Goal: Task Accomplishment & Management: Manage account settings

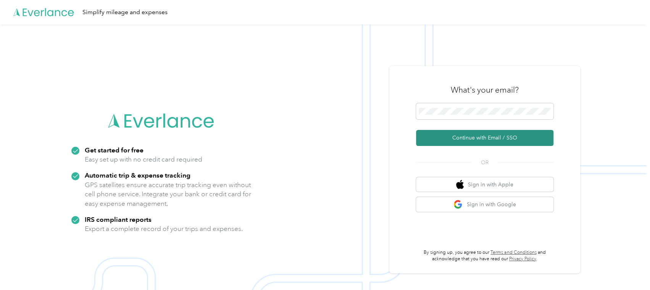
click at [482, 139] on button "Continue with Email / SSO" at bounding box center [484, 138] width 137 height 16
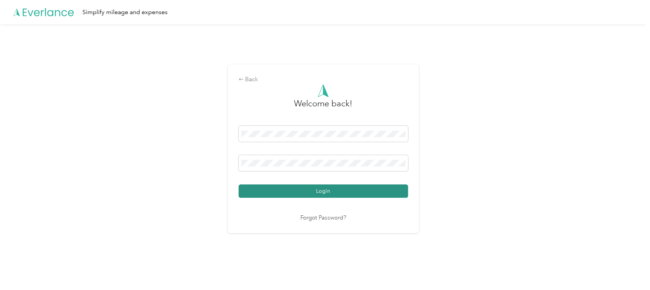
click at [332, 193] on button "Login" at bounding box center [322, 191] width 169 height 13
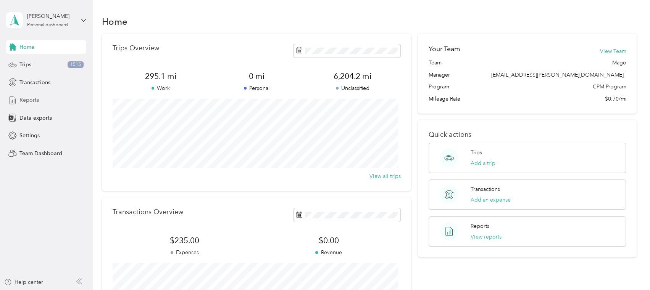
click at [33, 99] on span "Reports" at bounding box center [28, 100] width 19 height 8
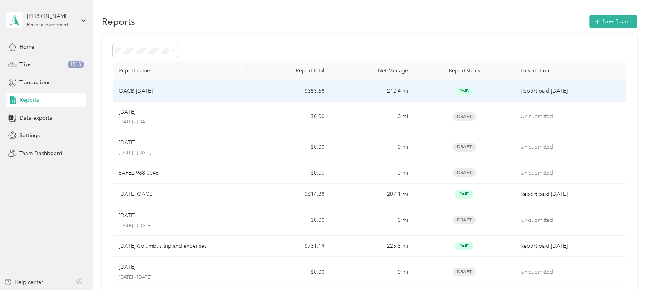
click at [264, 88] on td "$383.68" at bounding box center [288, 90] width 84 height 21
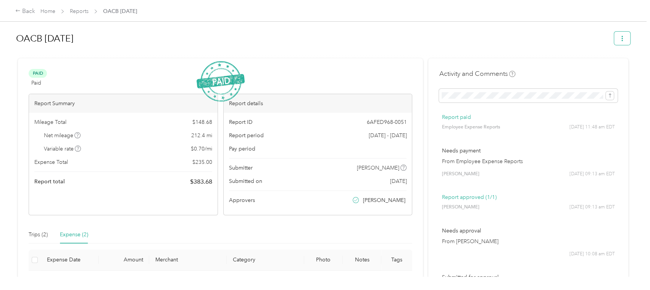
click at [621, 38] on button "button" at bounding box center [622, 38] width 16 height 13
click at [454, 38] on h1 "OACB May 2025" at bounding box center [312, 38] width 592 height 18
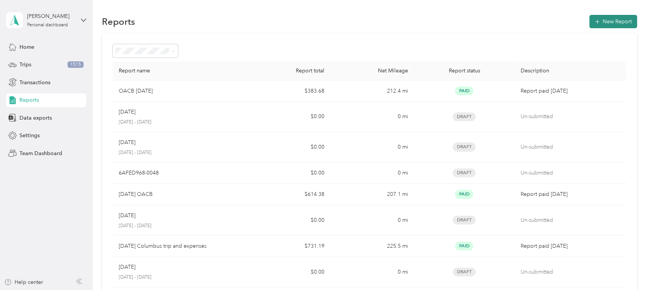
click at [600, 21] on button "New Report" at bounding box center [613, 21] width 48 height 13
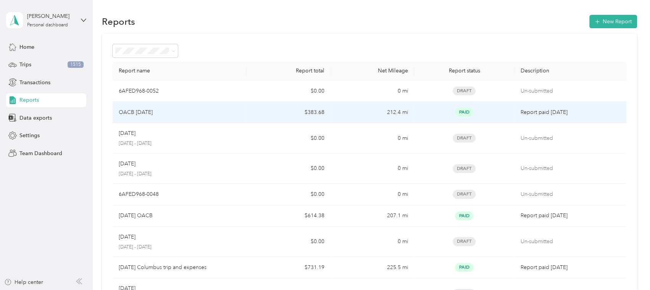
click at [179, 111] on div "OACB May 2025" at bounding box center [180, 112] width 122 height 8
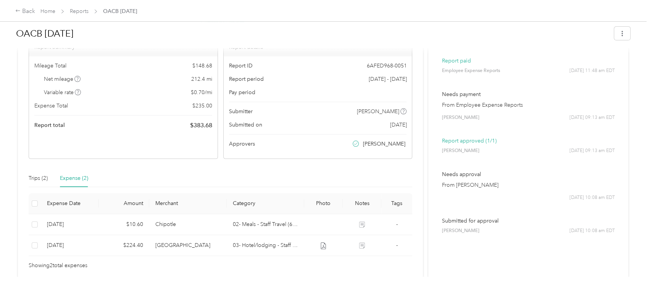
scroll to position [93, 0]
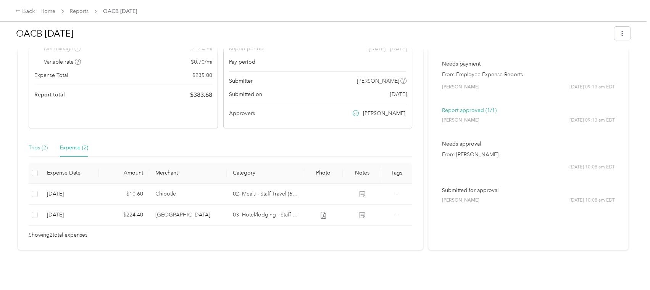
click at [42, 144] on div "Trips (2)" at bounding box center [38, 148] width 19 height 8
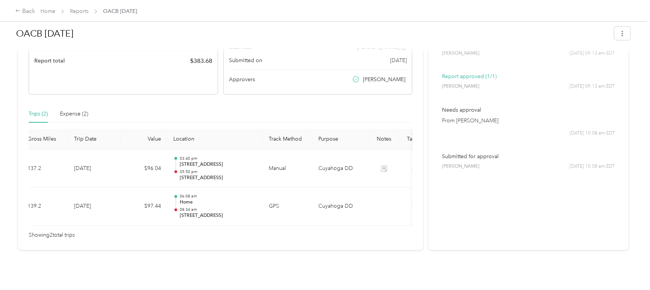
scroll to position [0, 0]
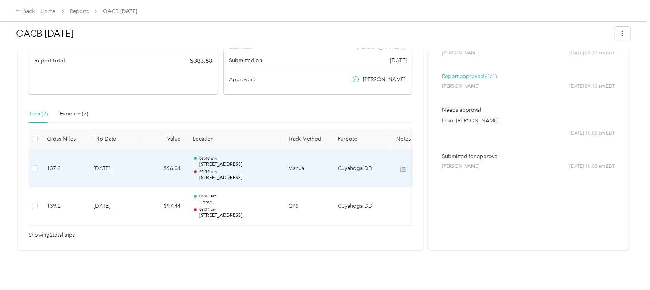
click at [401, 166] on icon at bounding box center [403, 169] width 6 height 6
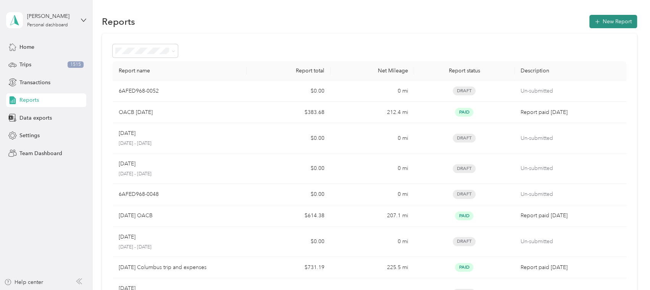
click at [608, 15] on button "New Report" at bounding box center [613, 21] width 48 height 13
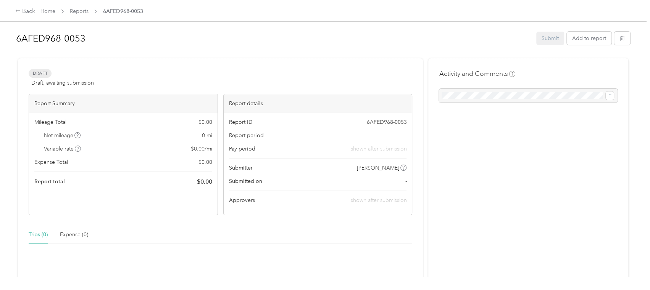
click at [33, 236] on div "Trips (0)" at bounding box center [38, 235] width 19 height 8
click at [517, 94] on div at bounding box center [528, 96] width 179 height 14
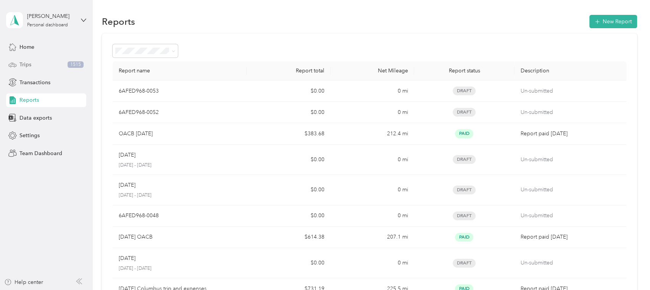
click at [37, 65] on div "Trips 1515" at bounding box center [46, 65] width 80 height 14
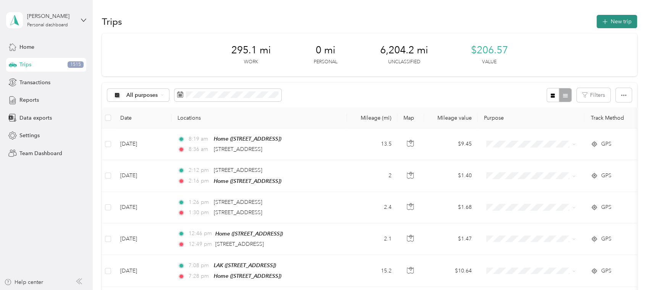
click at [606, 19] on button "New trip" at bounding box center [616, 21] width 40 height 13
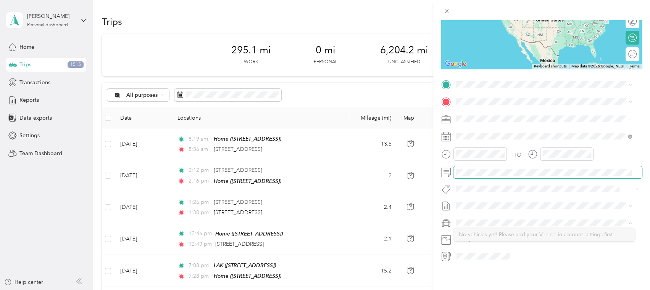
scroll to position [111, 0]
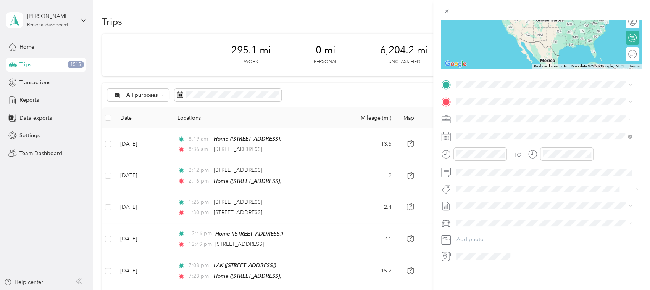
click at [524, 251] on div at bounding box center [548, 257] width 188 height 12
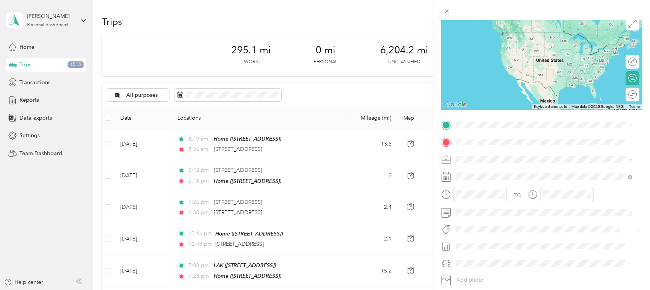
scroll to position [16, 0]
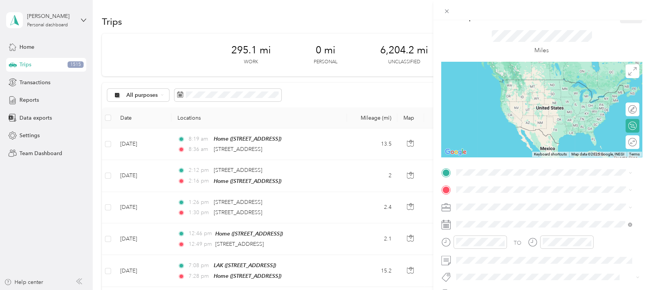
click at [528, 269] on div "TO Add photo" at bounding box center [541, 259] width 201 height 184
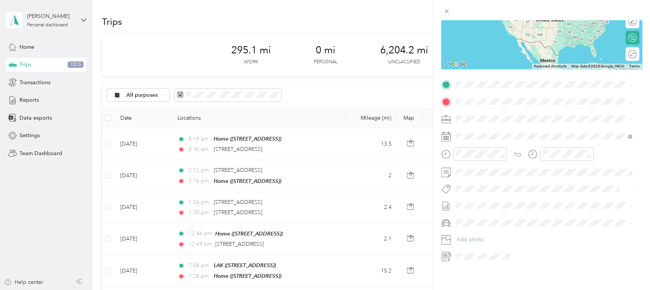
click at [568, 251] on div at bounding box center [548, 257] width 188 height 12
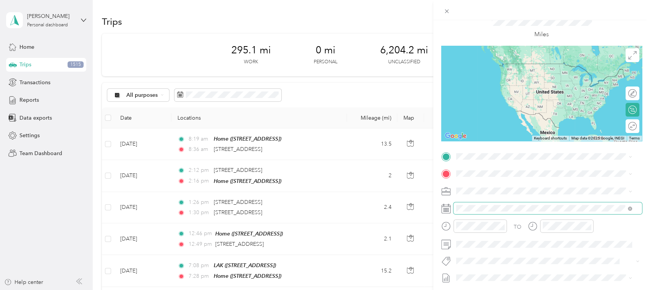
scroll to position [48, 0]
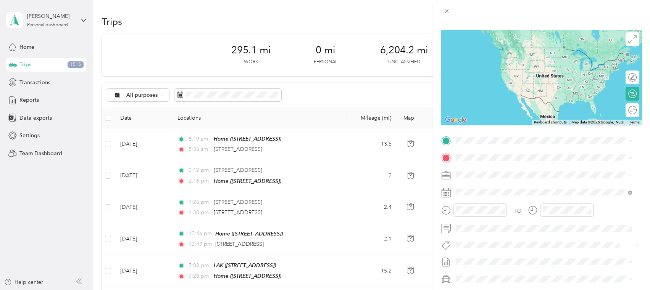
click at [489, 178] on span "1275 Lakeside Ave E, 44114, Cleveland, OH, United States" at bounding box center [494, 179] width 48 height 6
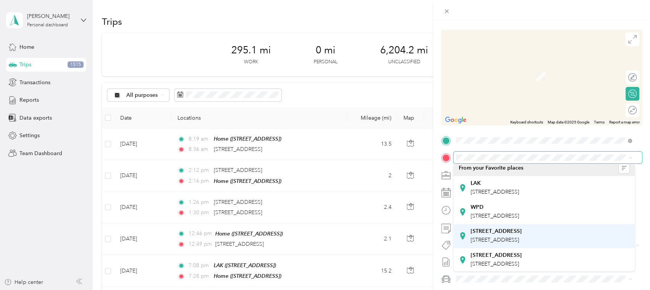
scroll to position [0, 0]
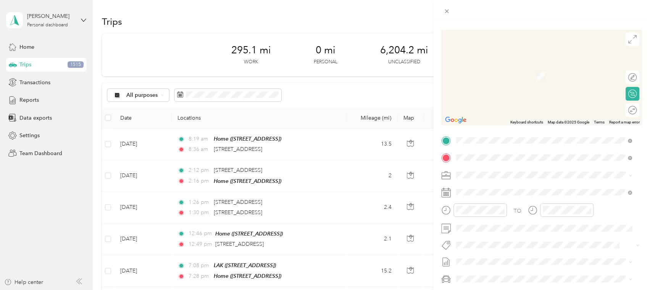
click at [512, 231] on span "Easton Columbus, Ohio, United States" at bounding box center [542, 225] width 144 height 13
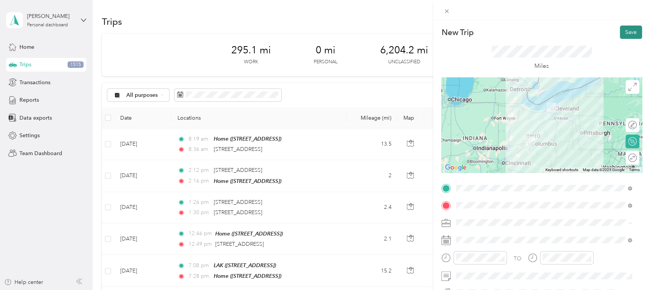
click at [627, 32] on button "Save" at bounding box center [630, 32] width 22 height 13
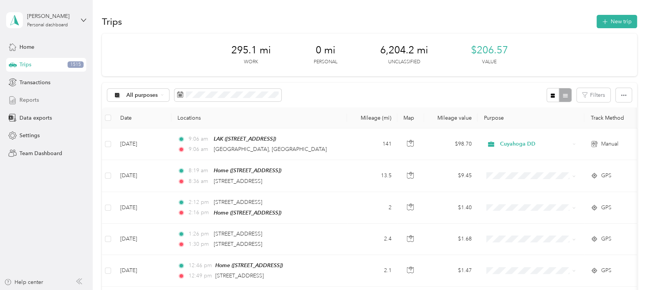
click at [23, 103] on span "Reports" at bounding box center [28, 100] width 19 height 8
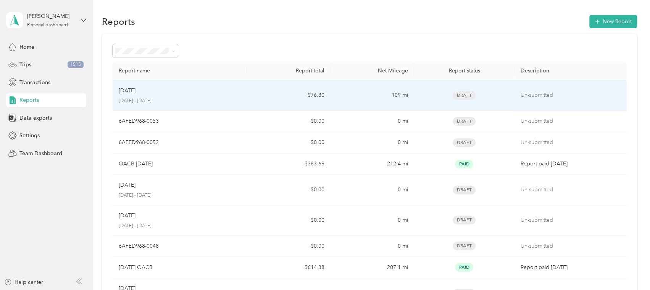
click at [191, 91] on div "Sep 2025" at bounding box center [180, 91] width 122 height 8
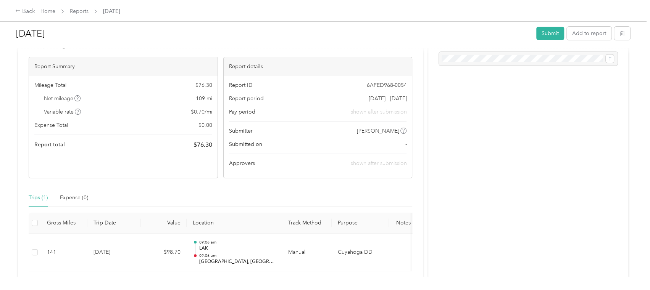
scroll to position [1, 0]
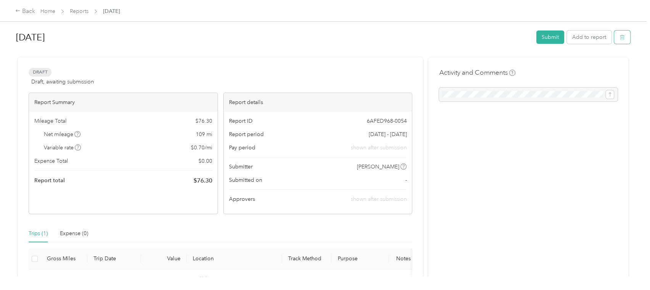
click at [619, 36] on icon "button" at bounding box center [621, 37] width 5 height 5
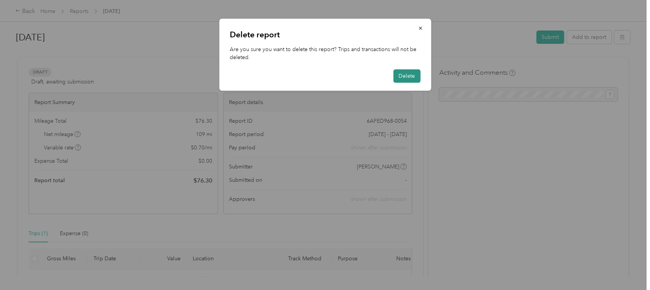
click at [404, 75] on button "Delete" at bounding box center [406, 75] width 27 height 13
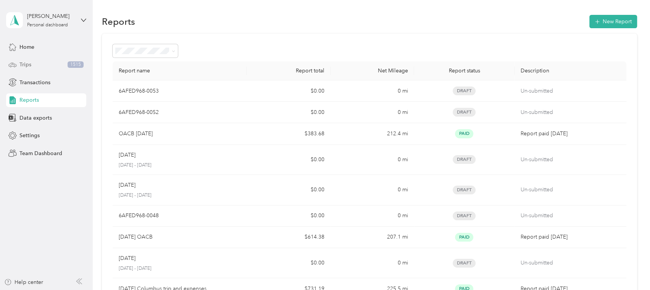
click at [42, 61] on div "Trips 1515" at bounding box center [46, 65] width 80 height 14
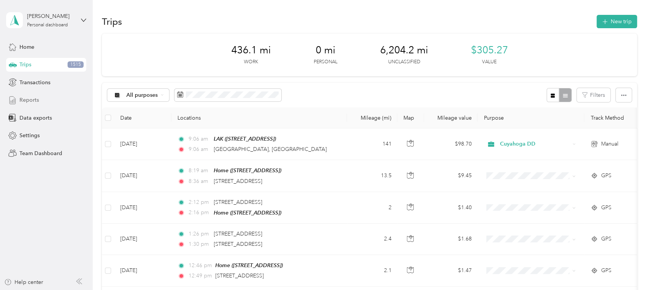
click at [23, 96] on div "Reports" at bounding box center [46, 100] width 80 height 14
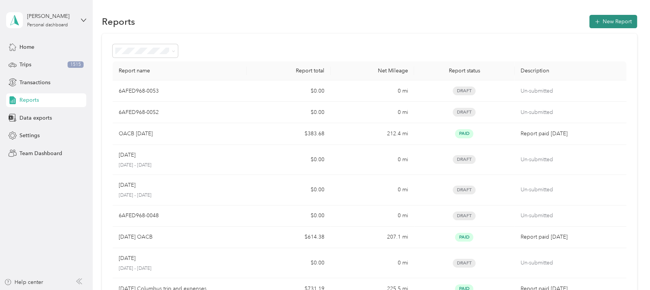
click at [601, 21] on button "New Report" at bounding box center [613, 21] width 48 height 13
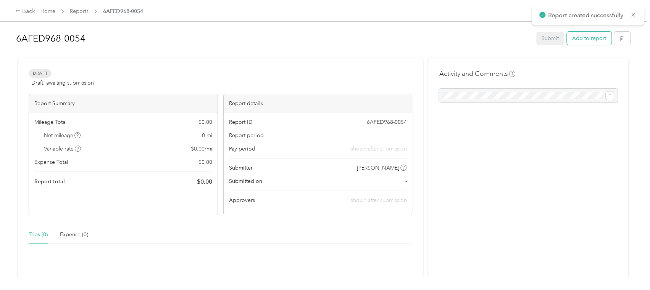
click at [579, 40] on button "Add to report" at bounding box center [588, 38] width 45 height 13
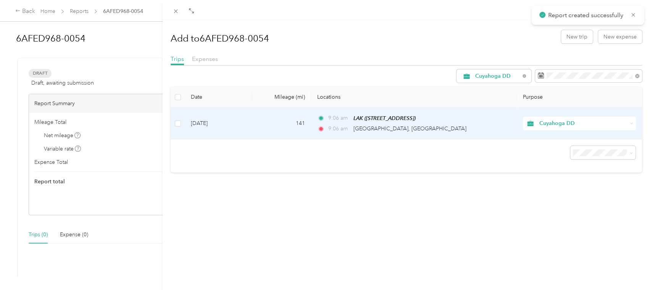
click at [278, 117] on td "141" at bounding box center [281, 124] width 59 height 32
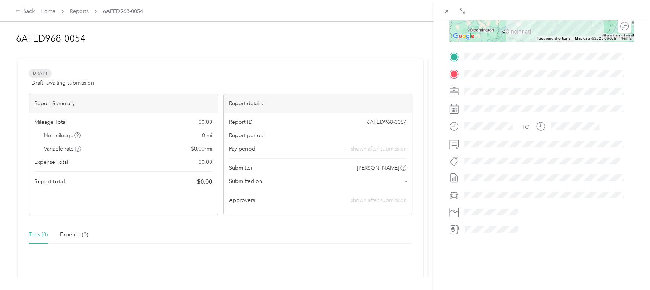
scroll to position [151, 0]
click at [521, 174] on div at bounding box center [547, 178] width 172 height 12
click at [494, 172] on div at bounding box center [547, 178] width 172 height 12
click at [468, 172] on div at bounding box center [547, 178] width 172 height 12
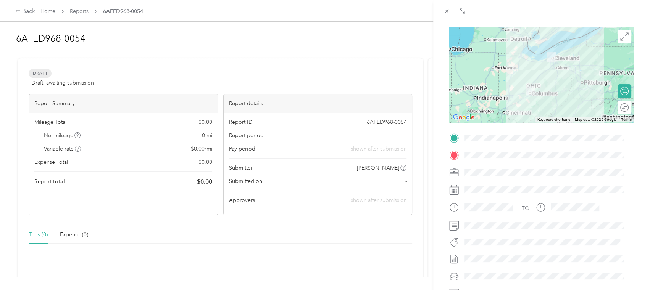
scroll to position [0, 0]
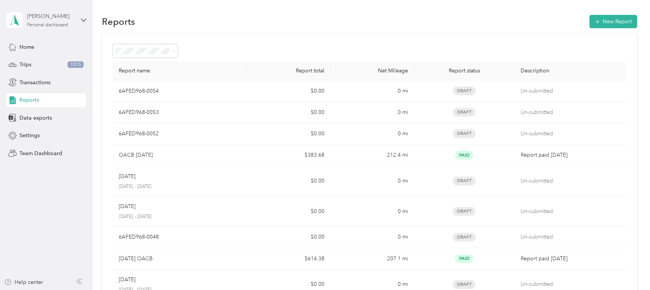
click at [43, 26] on div "Personal dashboard" at bounding box center [47, 25] width 41 height 5
click at [44, 62] on div "Team dashboard" at bounding box center [33, 62] width 41 height 8
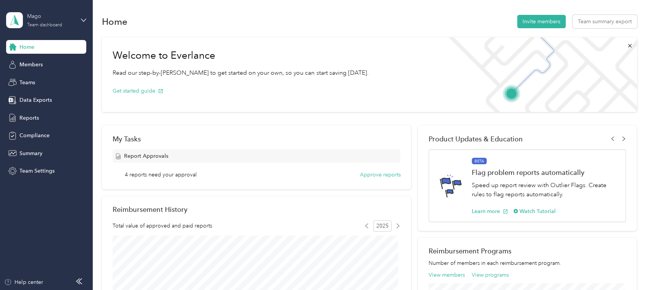
click at [46, 21] on div "Mago Team dashboard" at bounding box center [51, 19] width 48 height 15
click at [53, 65] on div "Team dashboard" at bounding box center [108, 62] width 193 height 13
click at [43, 65] on span "Members" at bounding box center [30, 65] width 23 height 8
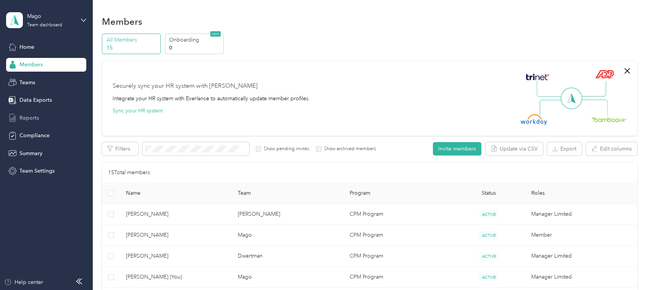
click at [44, 116] on div "Reports" at bounding box center [46, 118] width 80 height 14
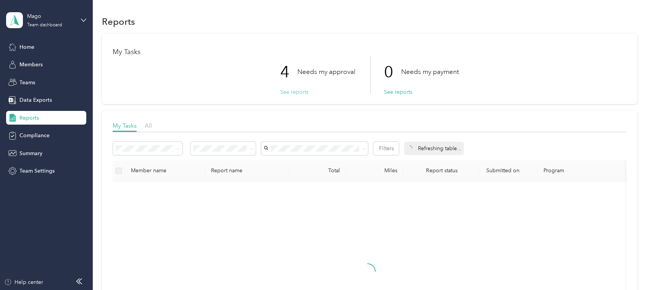
click at [291, 91] on button "See reports" at bounding box center [294, 92] width 28 height 8
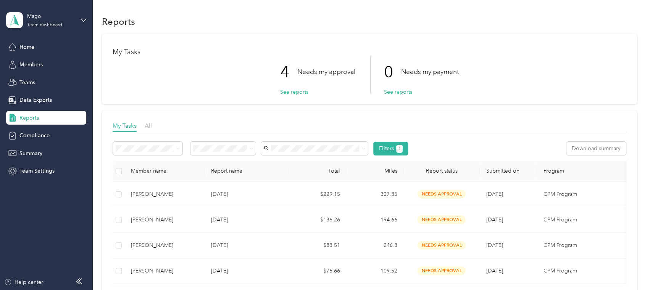
scroll to position [95, 0]
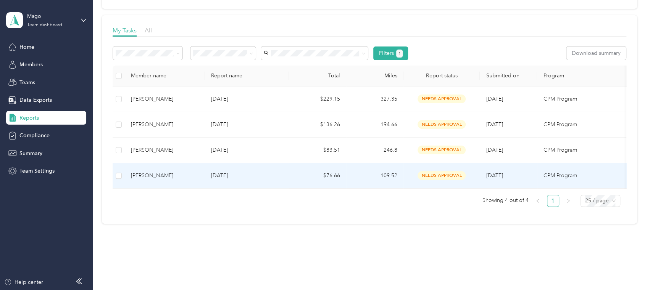
click at [372, 173] on td "109.52" at bounding box center [374, 176] width 57 height 26
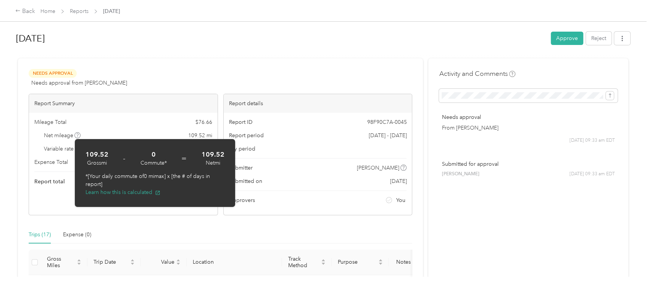
click at [54, 175] on div "Mileage Total $ 76.66 Net mileage 109.52 mi Variable rate $ 0.70 / mi Expense T…" at bounding box center [123, 152] width 188 height 79
drag, startPoint x: 41, startPoint y: 148, endPoint x: 47, endPoint y: 148, distance: 6.1
click at [42, 148] on div "Variable rate $ 0.70 / mi" at bounding box center [123, 149] width 178 height 8
click at [317, 227] on div "Trips (17) Expense (0)" at bounding box center [220, 235] width 383 height 18
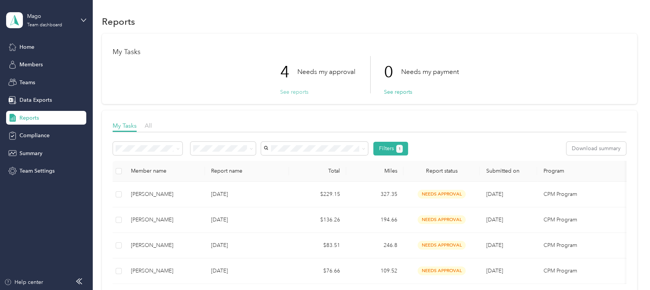
click at [298, 93] on button "See reports" at bounding box center [294, 92] width 28 height 8
click at [284, 91] on button "See reports" at bounding box center [294, 92] width 28 height 8
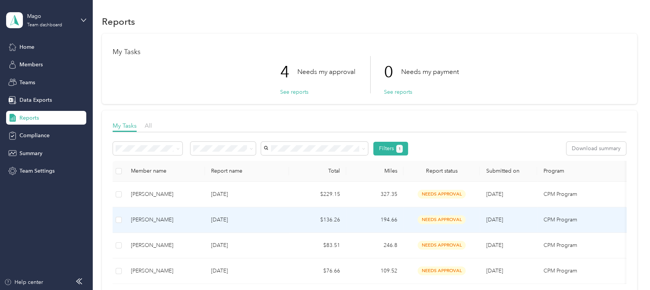
click at [244, 220] on p "Aug 2025" at bounding box center [247, 220] width 72 height 8
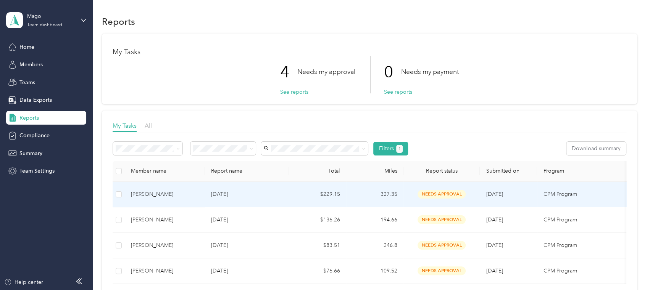
click at [224, 199] on td "Aug 2025" at bounding box center [247, 195] width 84 height 26
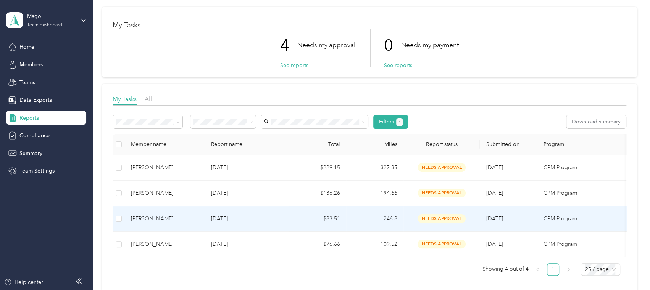
scroll to position [48, 0]
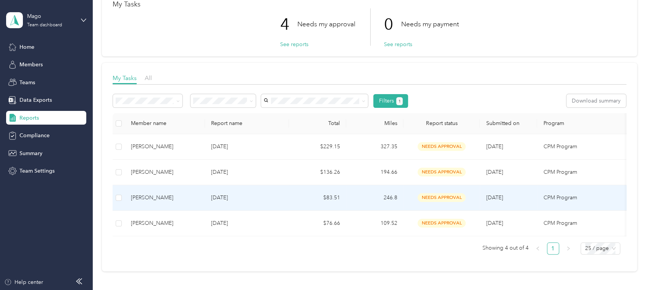
click at [196, 191] on td "[PERSON_NAME]" at bounding box center [165, 198] width 80 height 26
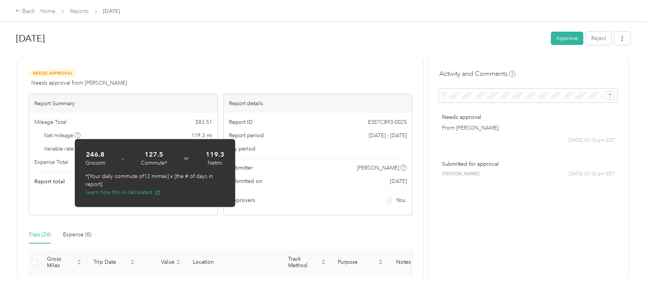
click at [80, 135] on span at bounding box center [77, 135] width 6 height 6
click at [63, 183] on div "Report total $ 83.51" at bounding box center [123, 181] width 178 height 9
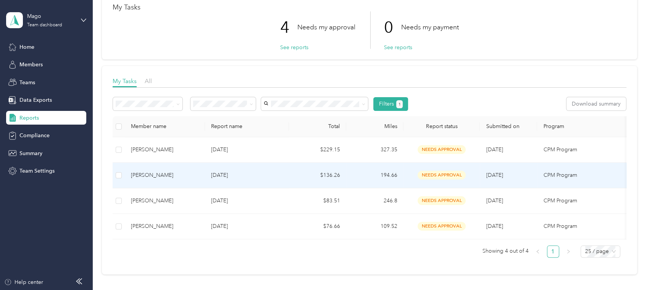
scroll to position [114, 0]
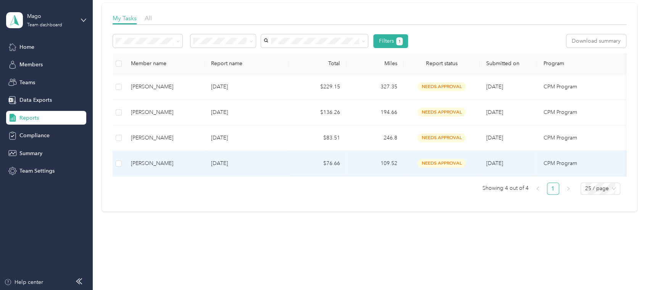
click at [214, 159] on p "Jul 2025" at bounding box center [247, 163] width 72 height 8
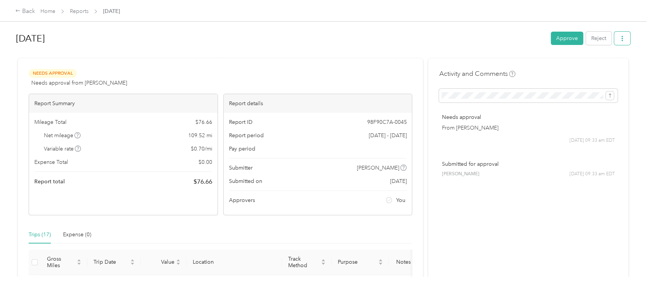
click at [619, 41] on icon "button" at bounding box center [621, 38] width 5 height 5
click at [609, 67] on div "Download" at bounding box center [598, 66] width 45 height 8
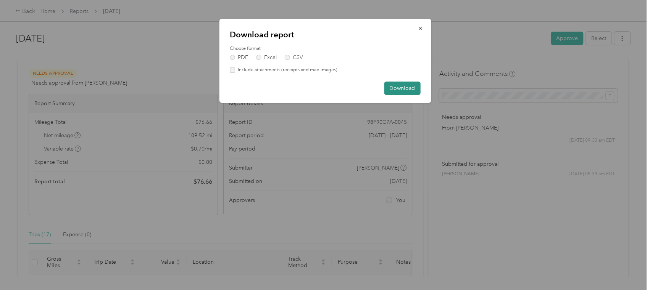
click at [407, 88] on button "Download" at bounding box center [402, 88] width 36 height 13
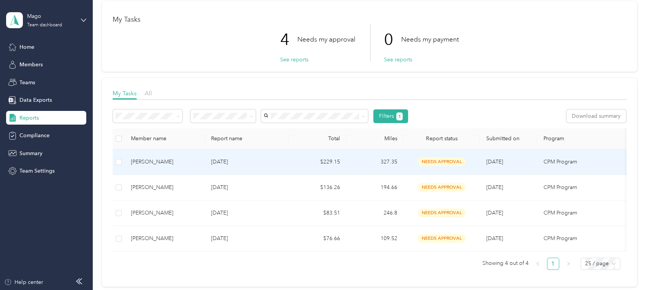
scroll to position [48, 0]
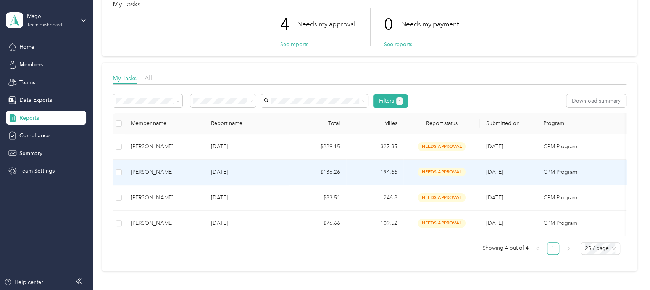
click at [299, 170] on td "$136.26" at bounding box center [317, 173] width 57 height 26
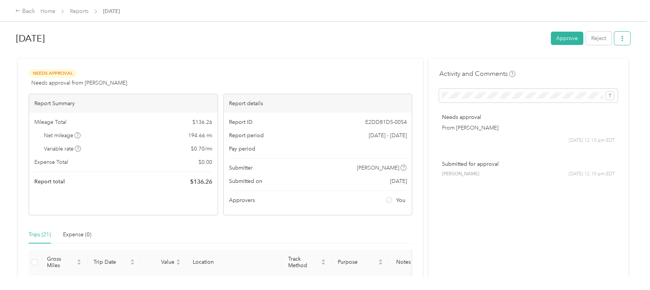
click at [619, 37] on icon "button" at bounding box center [621, 38] width 5 height 5
click at [604, 66] on span "Download" at bounding box center [596, 66] width 25 height 8
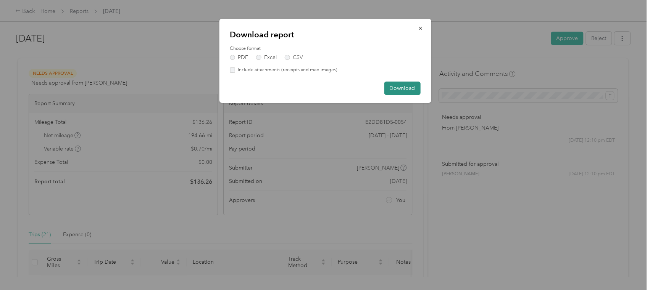
click at [404, 88] on button "Download" at bounding box center [402, 88] width 36 height 13
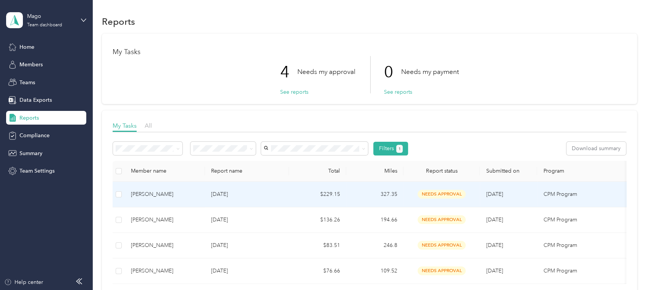
click at [190, 196] on div "Michael Moats" at bounding box center [165, 194] width 68 height 8
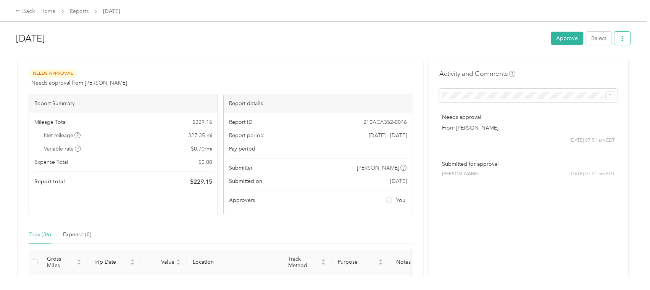
click at [620, 37] on icon "button" at bounding box center [621, 38] width 5 height 5
click at [606, 65] on span "Download" at bounding box center [596, 66] width 25 height 8
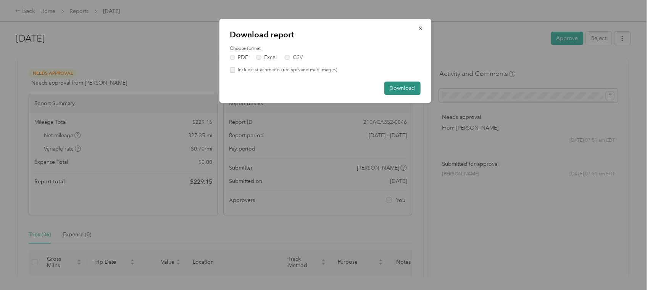
click at [403, 85] on button "Download" at bounding box center [402, 88] width 36 height 13
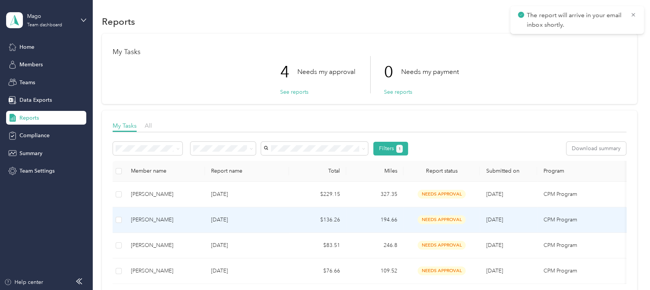
click at [156, 221] on div "Jennifer Mashburn" at bounding box center [165, 220] width 68 height 8
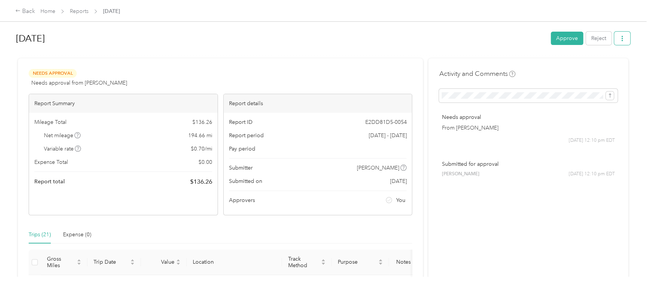
click at [621, 33] on button "button" at bounding box center [622, 38] width 16 height 13
click at [599, 68] on span "Download" at bounding box center [596, 66] width 25 height 8
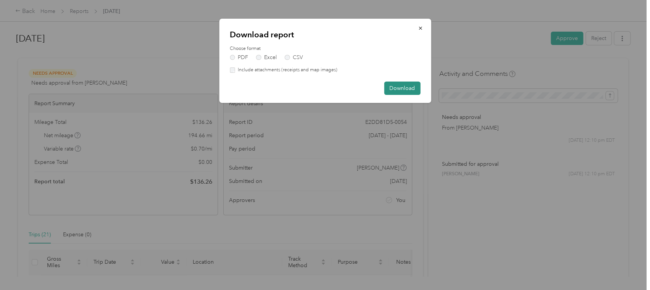
click at [391, 87] on button "Download" at bounding box center [402, 88] width 36 height 13
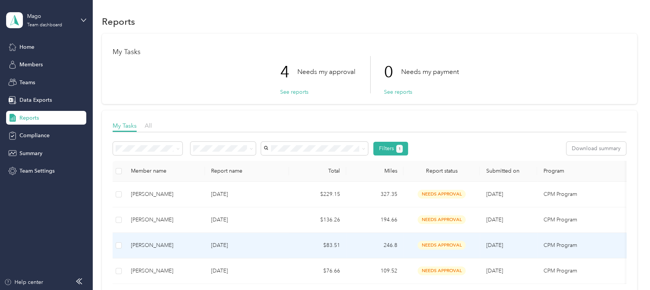
click at [150, 246] on div "[PERSON_NAME]" at bounding box center [165, 245] width 68 height 8
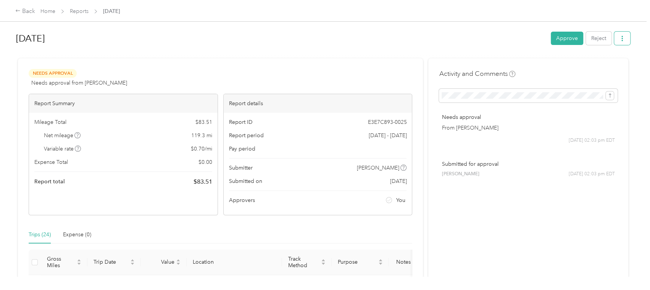
click at [621, 38] on button "button" at bounding box center [622, 38] width 16 height 13
click at [602, 65] on span "Download" at bounding box center [596, 66] width 25 height 8
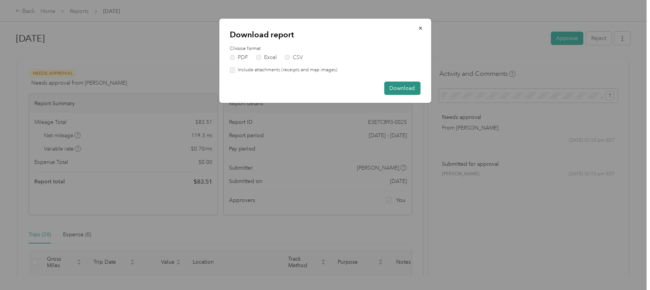
click at [398, 87] on button "Download" at bounding box center [402, 88] width 36 height 13
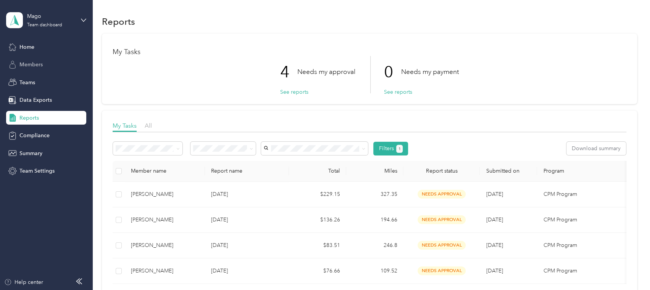
click at [31, 64] on span "Members" at bounding box center [30, 65] width 23 height 8
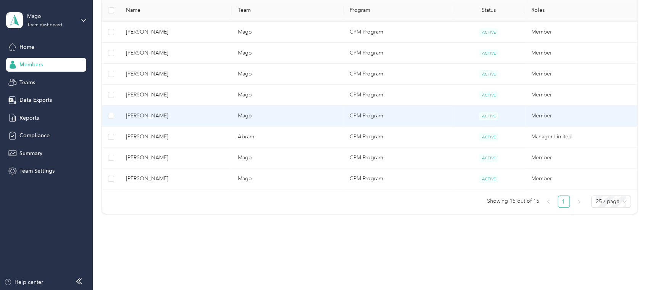
scroll to position [334, 0]
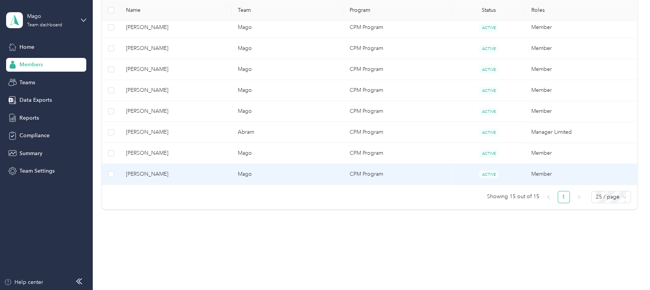
click at [275, 174] on td "Mago" at bounding box center [288, 174] width 112 height 21
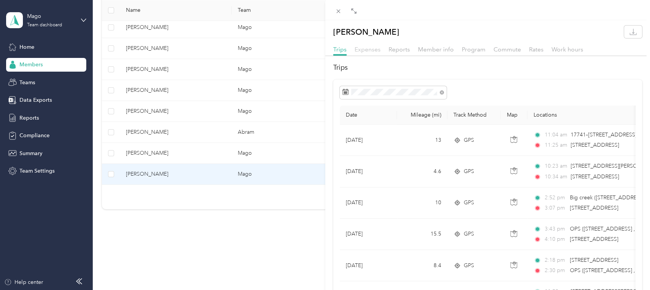
click at [377, 50] on span "Expenses" at bounding box center [367, 49] width 26 height 7
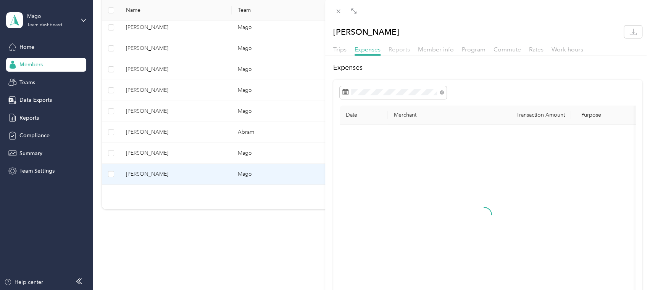
click at [407, 49] on span "Reports" at bounding box center [398, 49] width 21 height 7
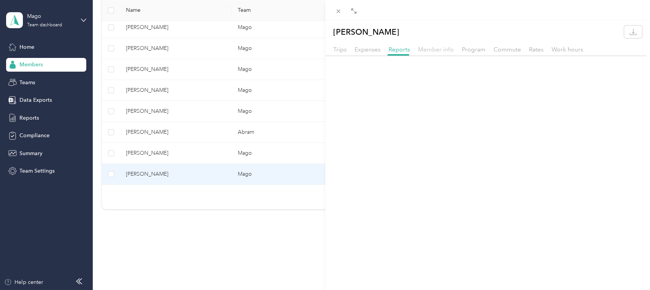
click at [444, 49] on span "Member info" at bounding box center [436, 49] width 36 height 7
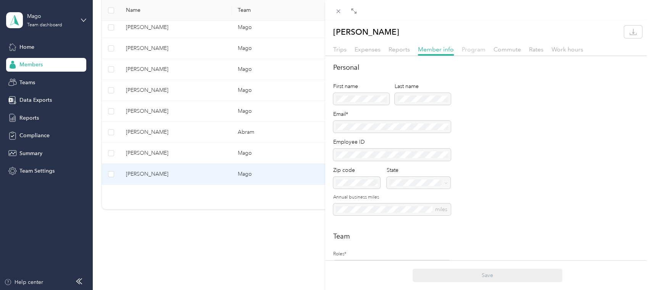
click at [478, 48] on span "Program" at bounding box center [474, 49] width 24 height 7
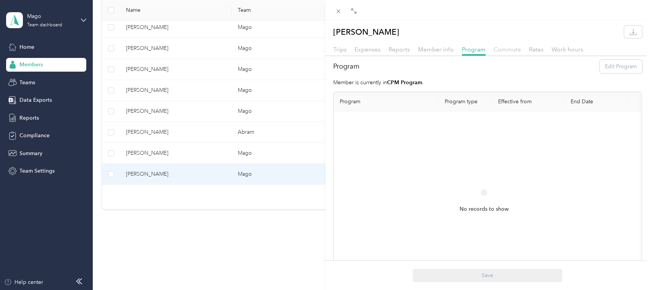
click at [504, 46] on span "Commute" at bounding box center [506, 49] width 27 height 7
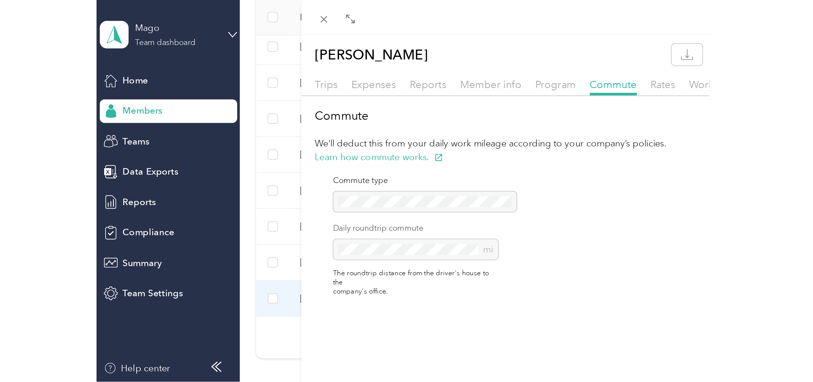
scroll to position [246, 0]
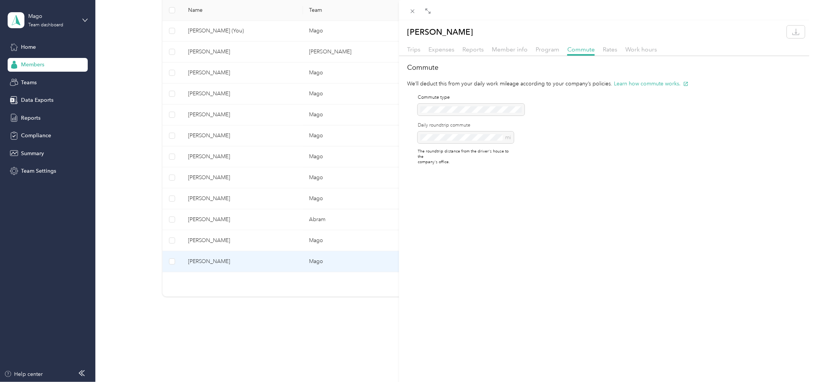
click at [42, 117] on div "Kady Millard Trips Expenses Reports Member info Program Commute Rates Work hour…" at bounding box center [406, 191] width 813 height 382
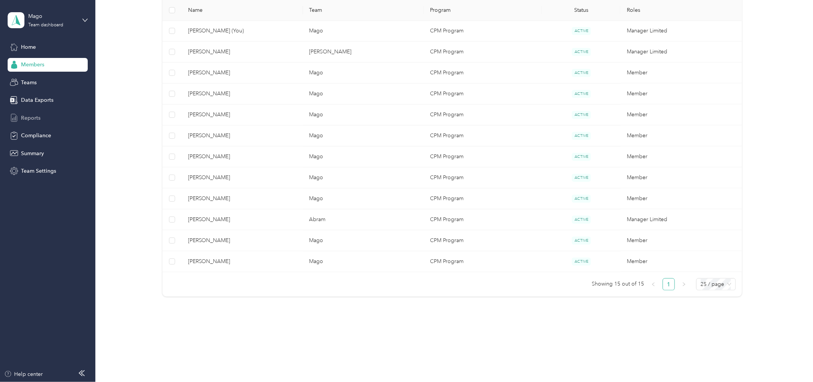
click at [27, 118] on span "Reports" at bounding box center [30, 118] width 19 height 8
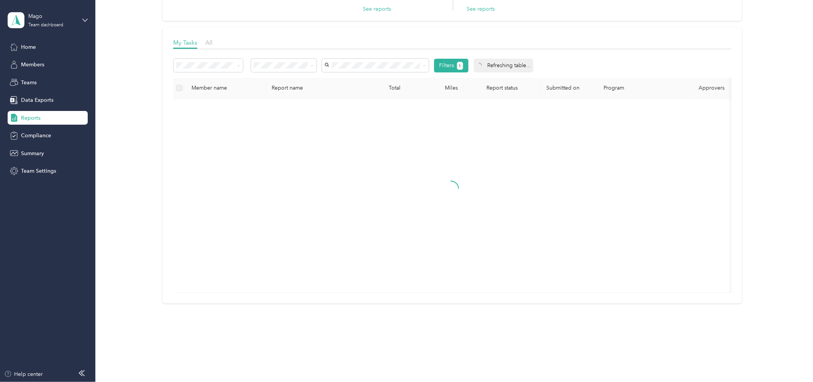
scroll to position [23, 0]
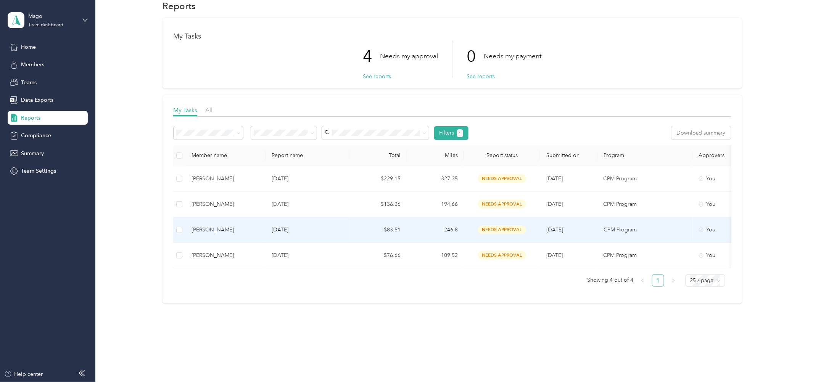
click at [227, 226] on div "[PERSON_NAME]" at bounding box center [225, 230] width 68 height 8
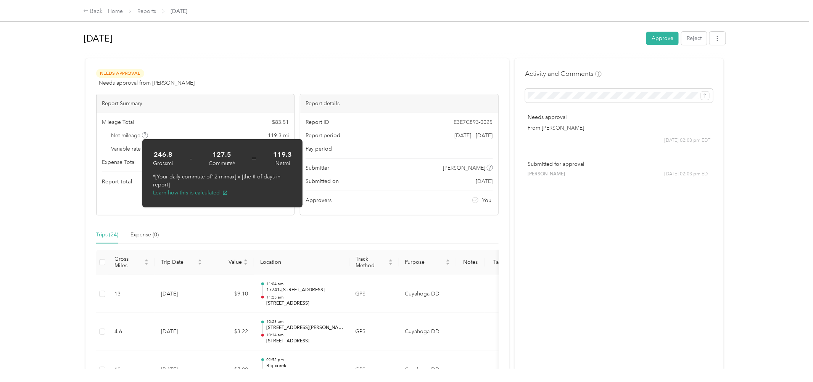
click at [145, 135] on icon at bounding box center [145, 136] width 4 height 4
click at [145, 133] on span at bounding box center [145, 135] width 6 height 6
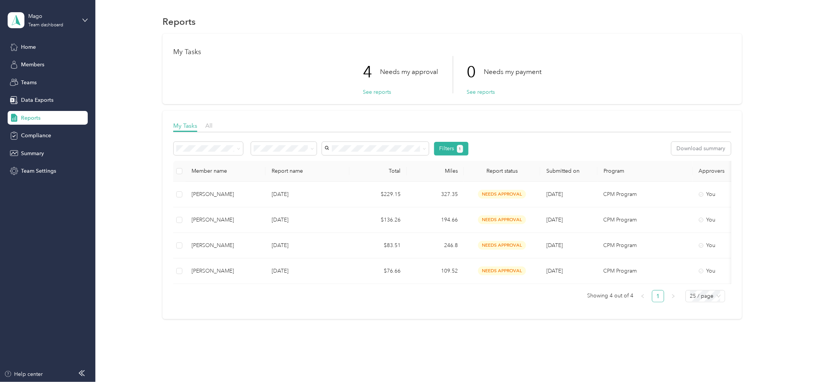
click at [172, 270] on div "My Tasks All Filters 1 Download summary Member name Report name Total Miles Rep…" at bounding box center [451, 215] width 579 height 209
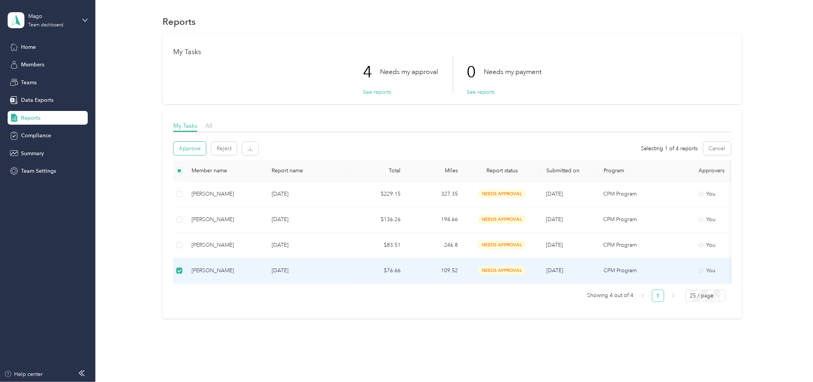
click at [189, 146] on button "Approve" at bounding box center [190, 148] width 32 height 13
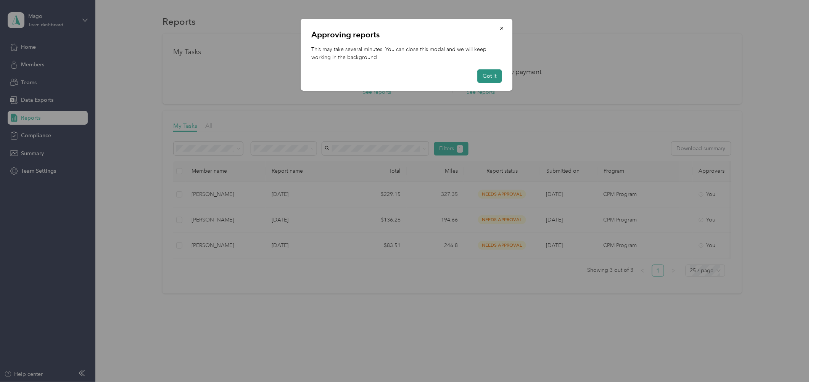
click at [485, 76] on button "Got it" at bounding box center [489, 75] width 24 height 13
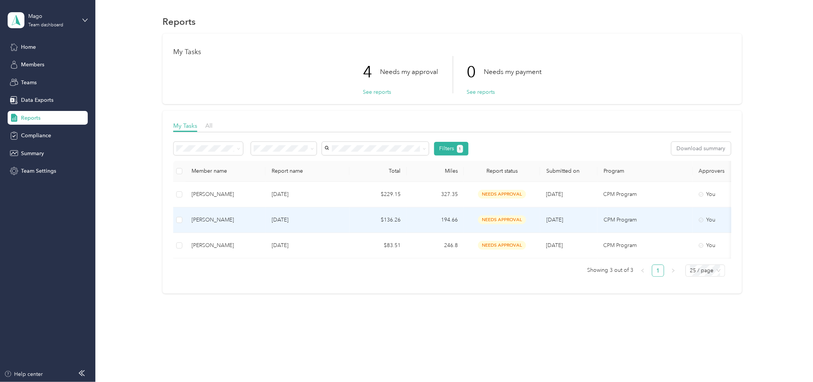
click at [370, 216] on td "$136.26" at bounding box center [377, 221] width 57 height 26
click at [649, 168] on div "My Tasks 3 Needs my approval See reports 0 Needs my payment See reports My Task…" at bounding box center [452, 164] width 695 height 260
click at [367, 218] on td "$136.26" at bounding box center [377, 220] width 57 height 26
drag, startPoint x: 252, startPoint y: 217, endPoint x: 300, endPoint y: 210, distance: 49.0
click at [252, 217] on div "[PERSON_NAME]" at bounding box center [225, 220] width 68 height 8
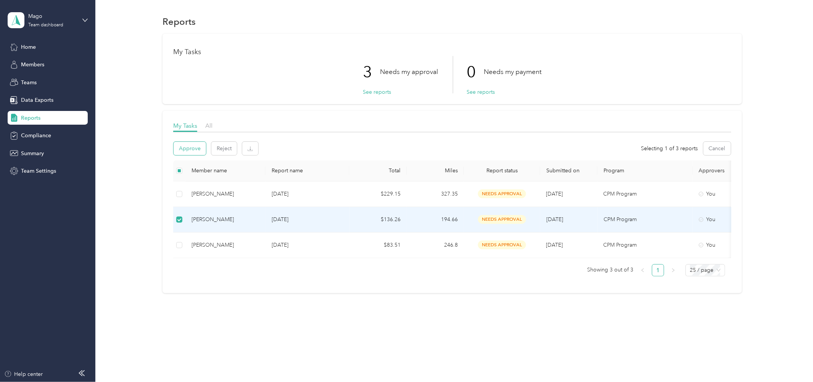
click at [186, 147] on button "Approve" at bounding box center [190, 148] width 32 height 13
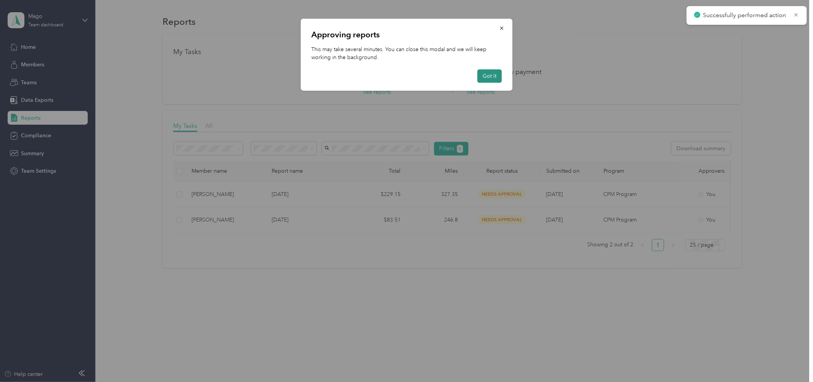
click at [489, 74] on button "Got it" at bounding box center [489, 75] width 24 height 13
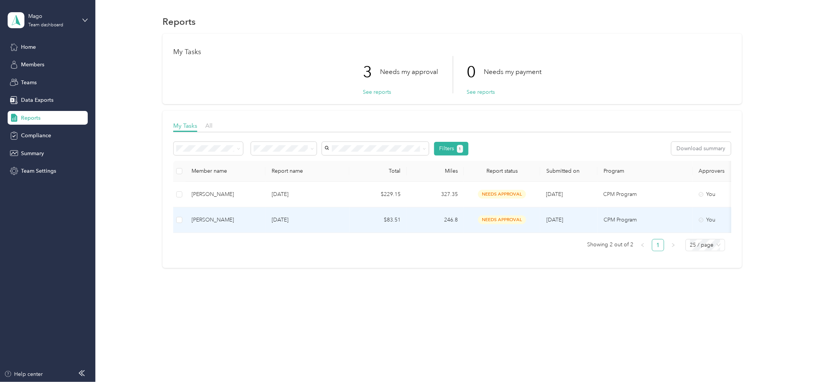
click at [202, 221] on div "[PERSON_NAME]" at bounding box center [225, 220] width 68 height 8
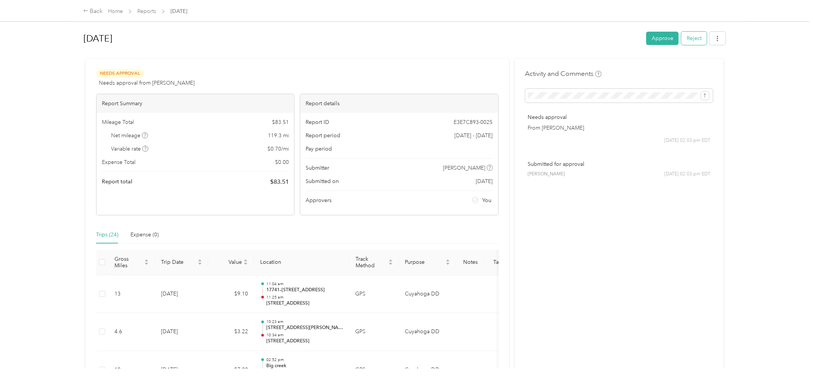
click at [691, 40] on button "Reject" at bounding box center [694, 38] width 26 height 13
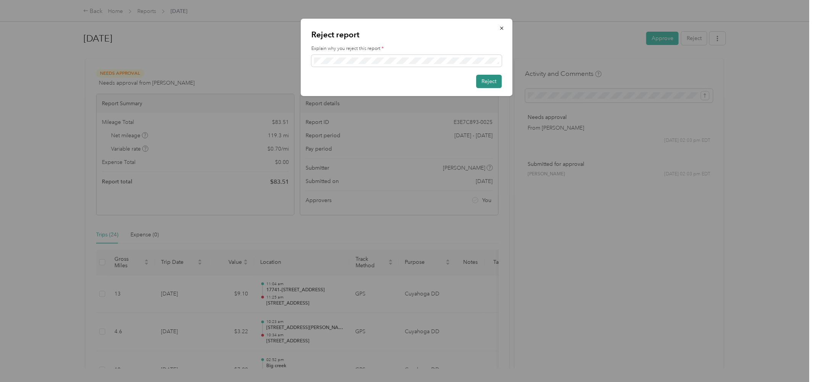
drag, startPoint x: 490, startPoint y: 81, endPoint x: 482, endPoint y: 81, distance: 7.6
click at [490, 81] on button "Reject" at bounding box center [489, 81] width 26 height 13
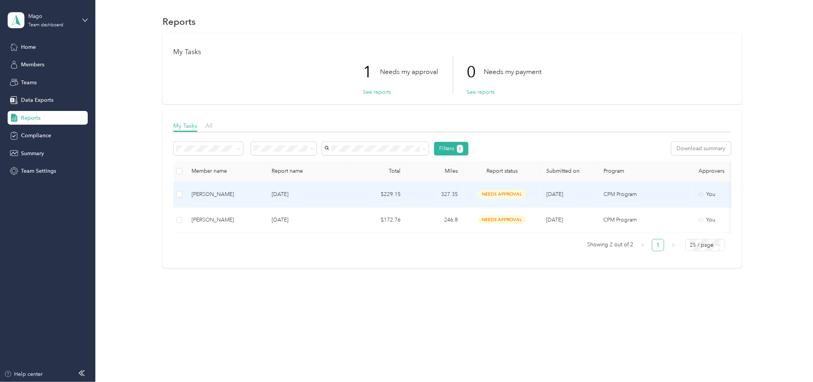
click at [207, 192] on div "[PERSON_NAME]" at bounding box center [225, 194] width 68 height 8
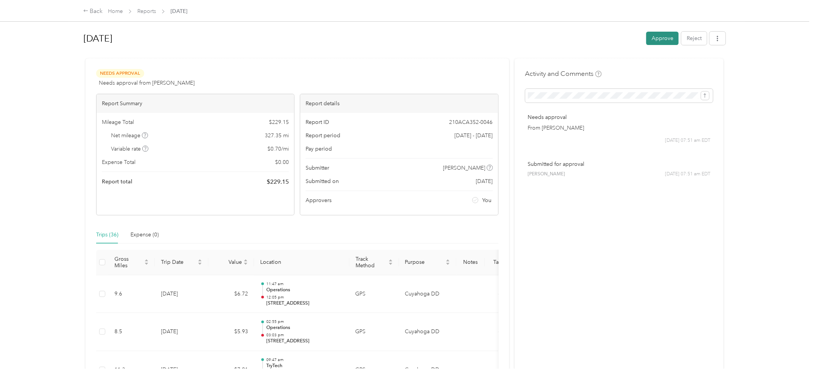
click at [649, 41] on button "Approve" at bounding box center [662, 38] width 32 height 13
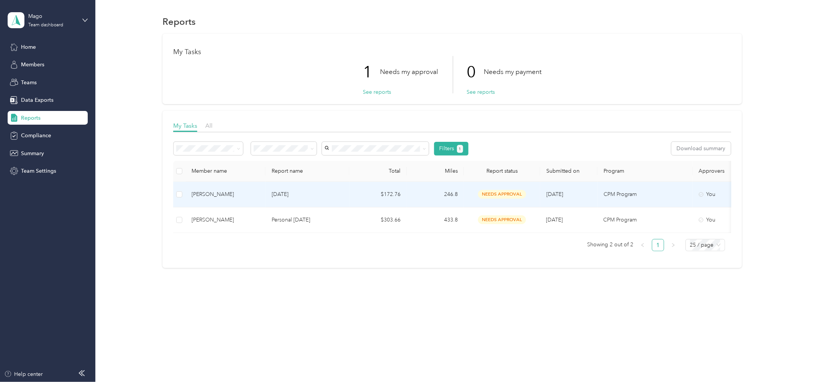
click at [282, 190] on p "[DATE]" at bounding box center [308, 194] width 72 height 8
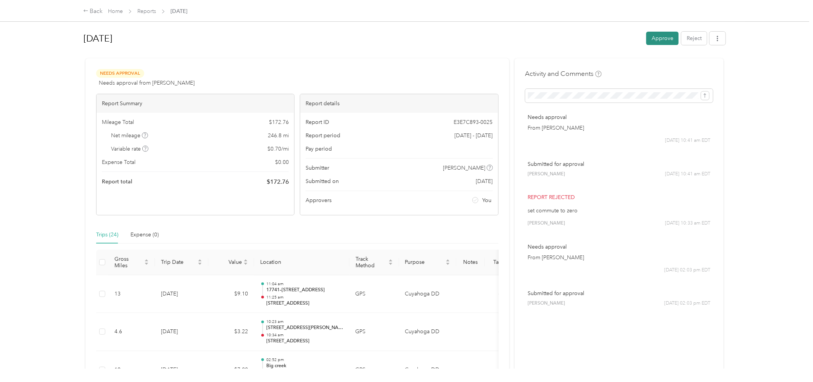
click at [663, 38] on button "Approve" at bounding box center [662, 38] width 32 height 13
click at [718, 37] on button "button" at bounding box center [717, 38] width 16 height 13
click at [698, 67] on span "Download" at bounding box center [692, 66] width 25 height 8
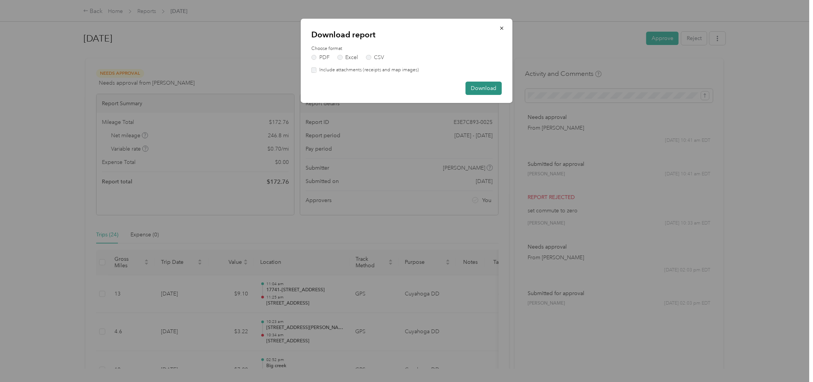
click at [477, 85] on button "Download" at bounding box center [483, 88] width 36 height 13
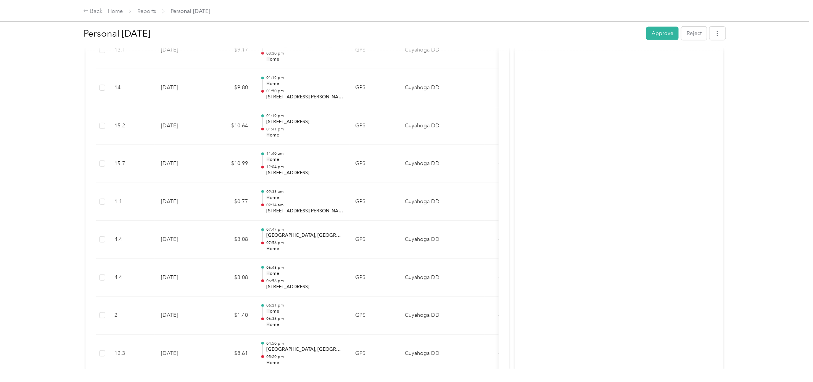
scroll to position [1530, 0]
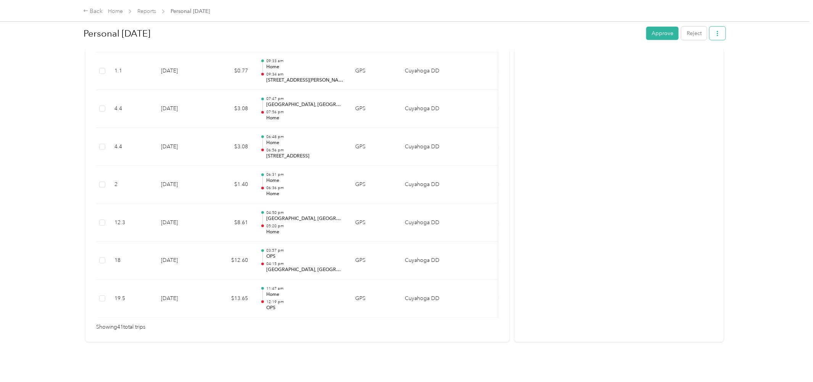
click at [716, 31] on icon "button" at bounding box center [717, 33] width 5 height 5
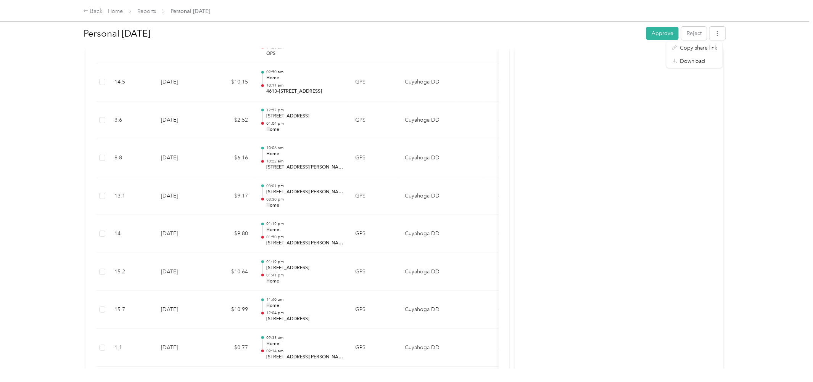
scroll to position [1148, 0]
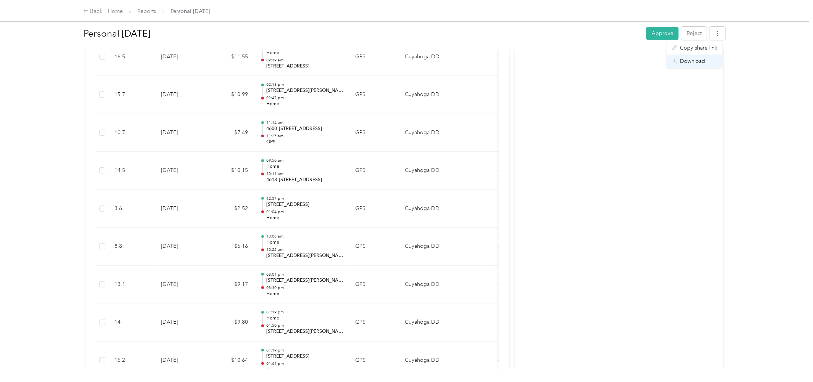
click at [681, 62] on span "Download" at bounding box center [692, 61] width 25 height 8
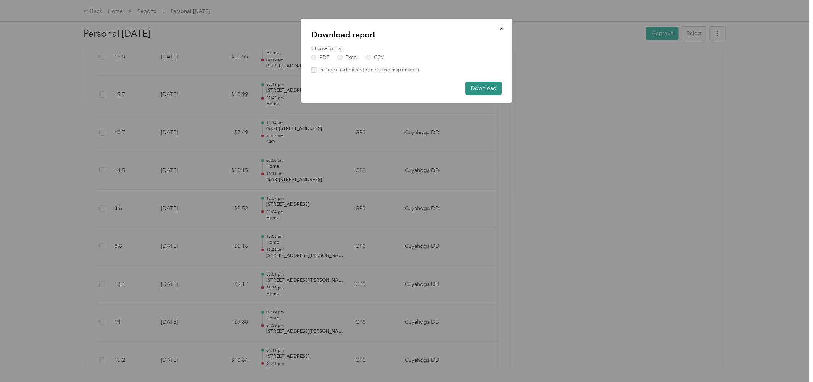
click at [479, 88] on button "Download" at bounding box center [483, 88] width 36 height 13
